Goal: Find specific page/section: Find specific page/section

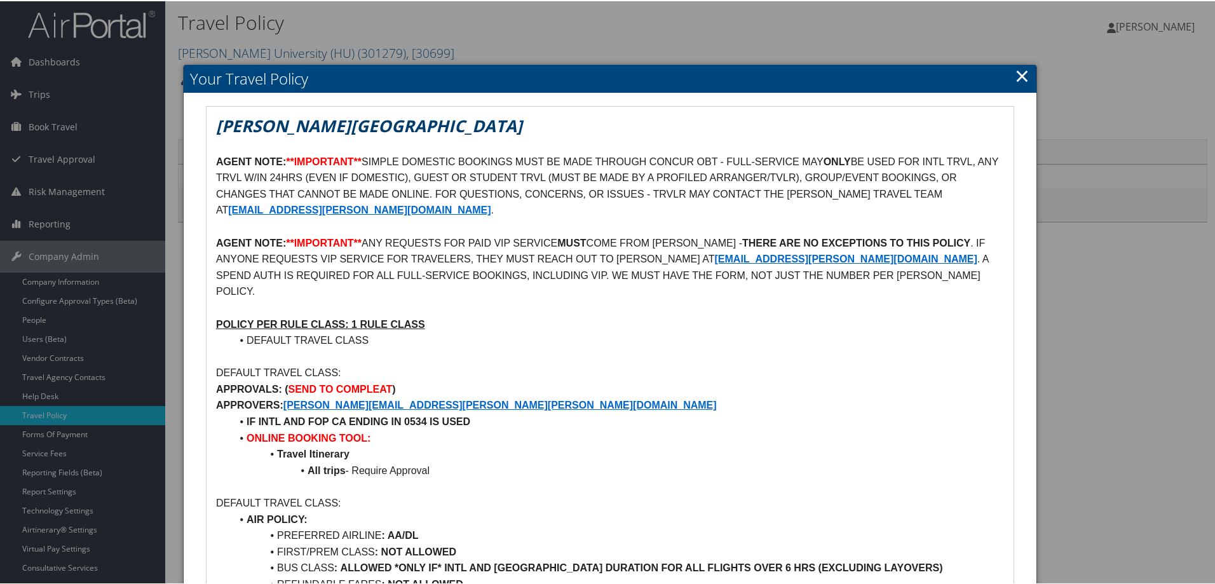
click at [1017, 69] on link "×" at bounding box center [1022, 74] width 15 height 25
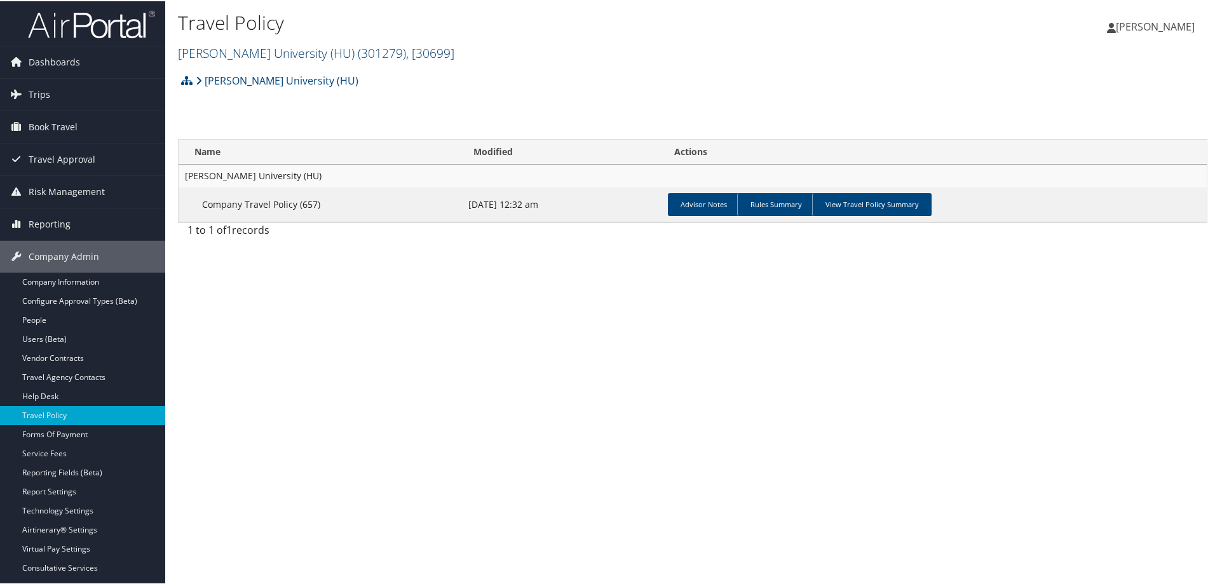
click at [238, 46] on link "Howard University (HU) ( 301279 ) , [ 30699 ]" at bounding box center [316, 51] width 276 height 17
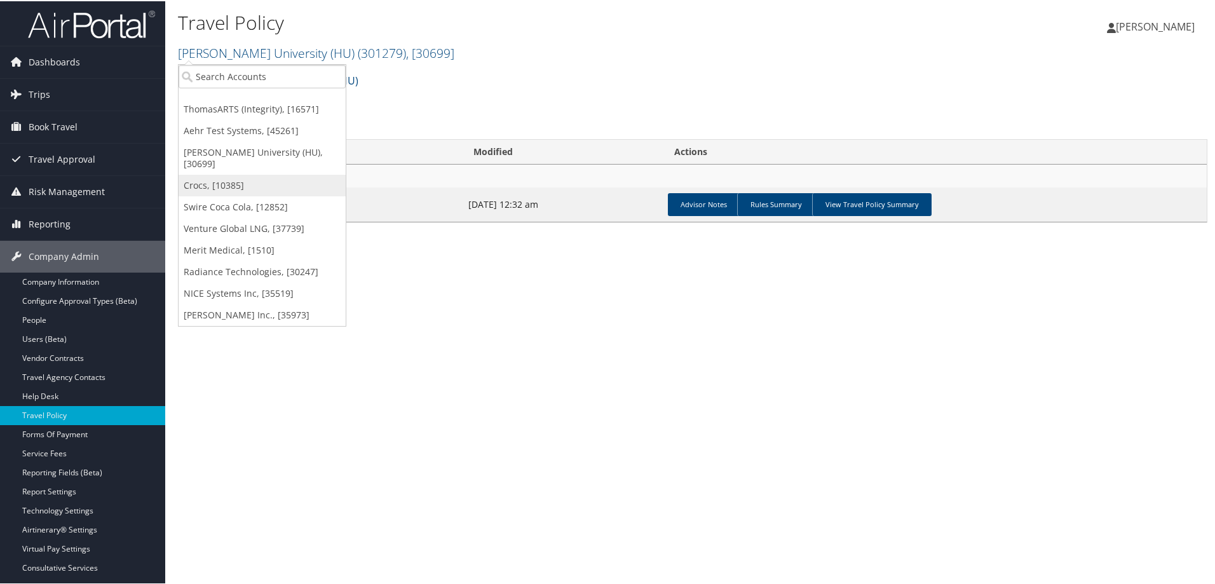
click at [222, 173] on link "Crocs, [10385]" at bounding box center [262, 184] width 167 height 22
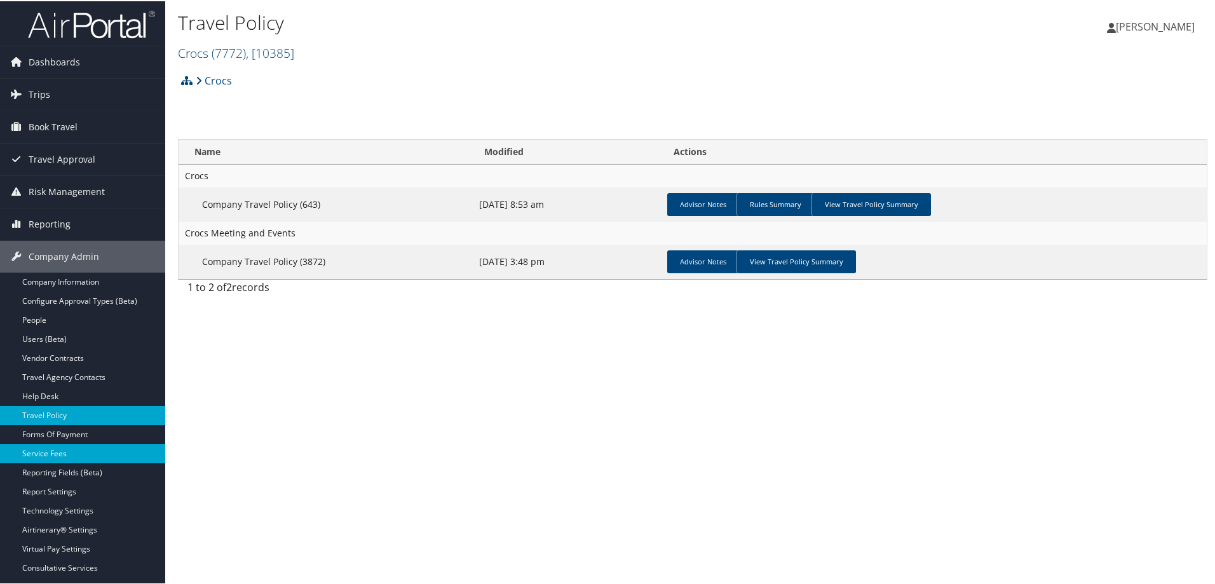
click at [74, 447] on link "Service Fees" at bounding box center [82, 452] width 165 height 19
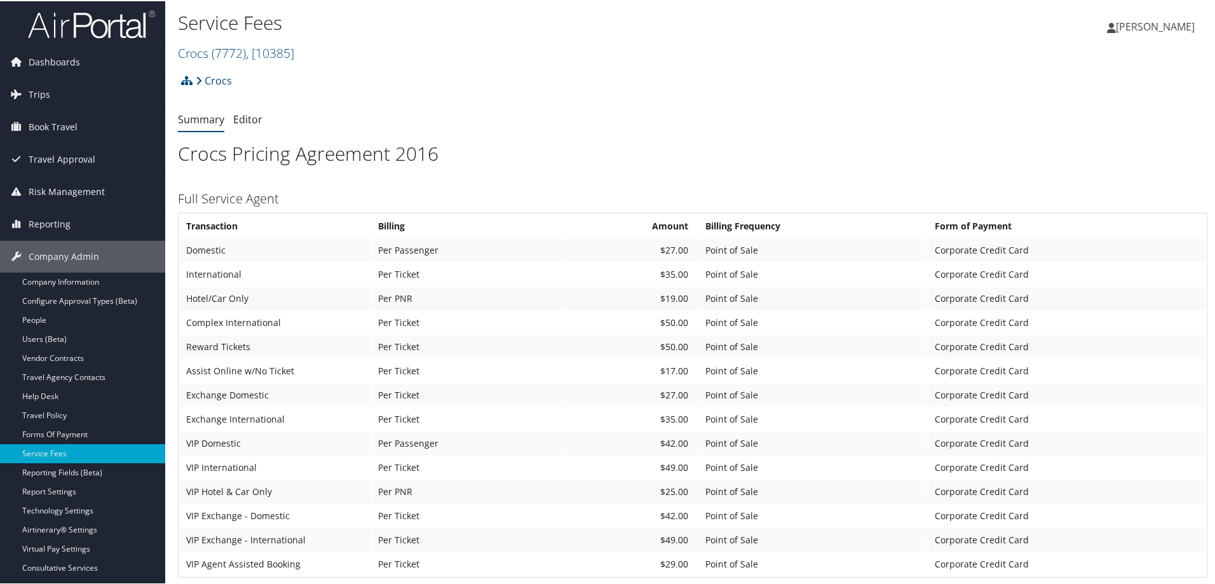
scroll to position [64, 0]
